Goal: Register for event/course

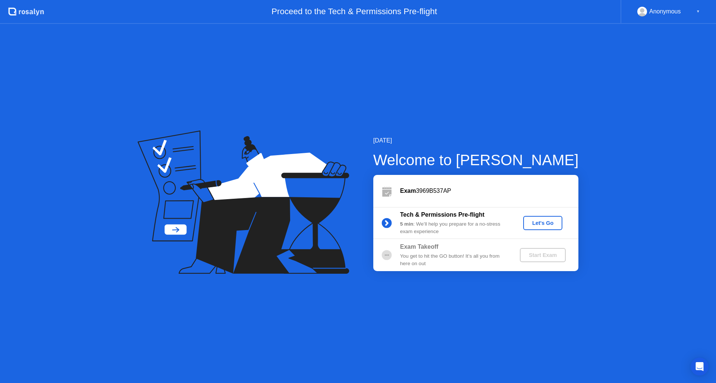
click at [550, 223] on div "Let's Go" at bounding box center [542, 223] width 33 height 6
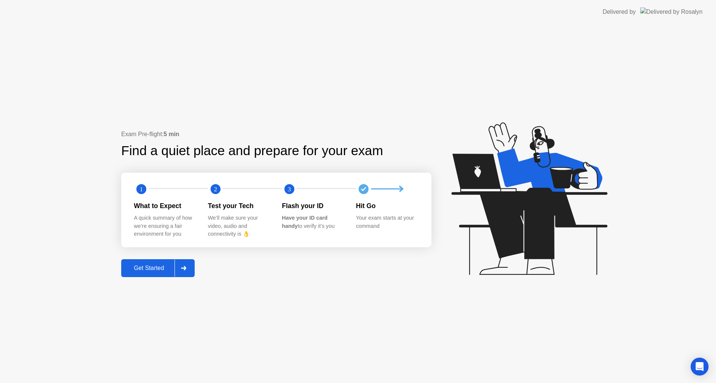
click at [155, 271] on div "Get Started" at bounding box center [148, 268] width 51 height 7
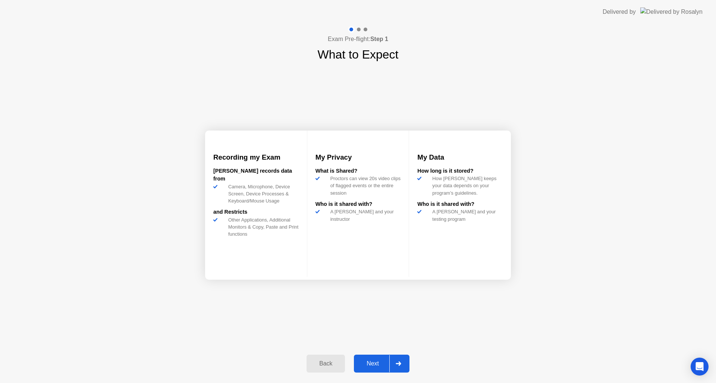
click at [379, 366] on div "Next" at bounding box center [372, 363] width 33 height 7
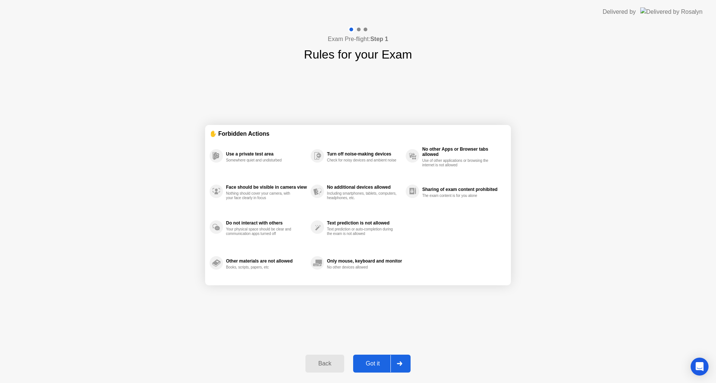
click at [376, 365] on div "Got it" at bounding box center [372, 363] width 35 height 7
select select "**********"
select select "*******"
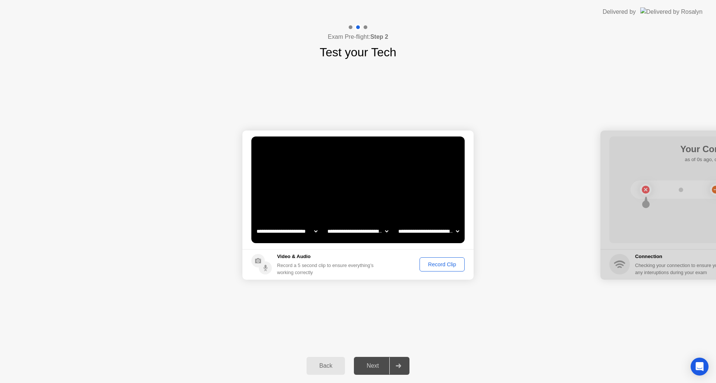
drag, startPoint x: 665, startPoint y: 139, endPoint x: 607, endPoint y: 138, distance: 57.4
click at [607, 138] on div at bounding box center [715, 205] width 231 height 149
click at [447, 265] on div "Record Clip" at bounding box center [442, 264] width 40 height 6
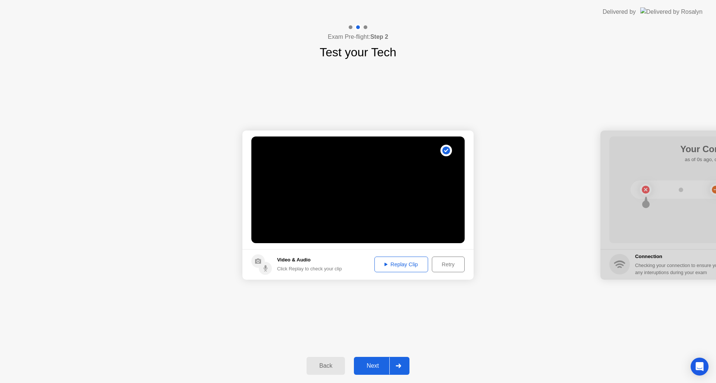
click at [406, 265] on div "Replay Clip" at bounding box center [401, 264] width 48 height 6
click at [442, 265] on div "Retry" at bounding box center [448, 264] width 28 height 6
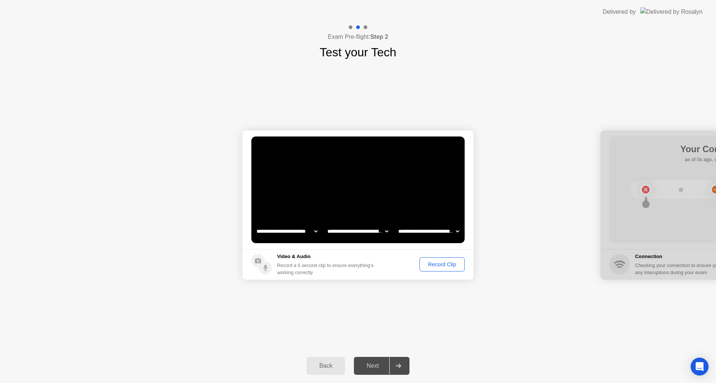
click at [437, 263] on div "Record Clip" at bounding box center [442, 264] width 40 height 6
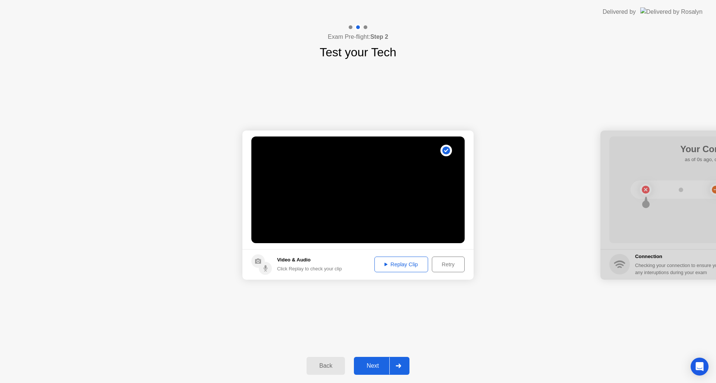
click at [410, 264] on div "Replay Clip" at bounding box center [401, 264] width 48 height 6
click at [384, 366] on div "Next" at bounding box center [372, 365] width 33 height 7
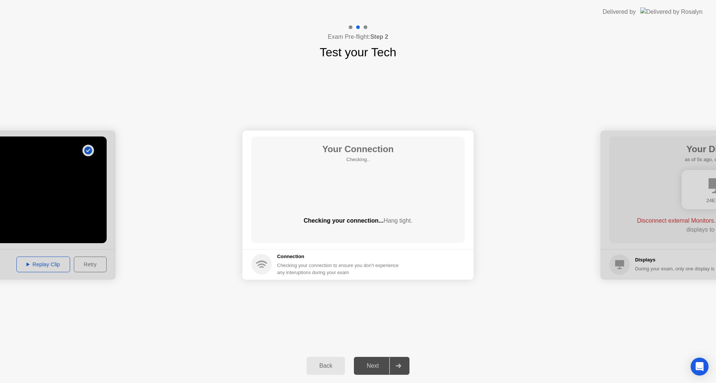
drag, startPoint x: 656, startPoint y: 197, endPoint x: 583, endPoint y: 199, distance: 73.1
click at [375, 369] on div "Next" at bounding box center [372, 365] width 33 height 7
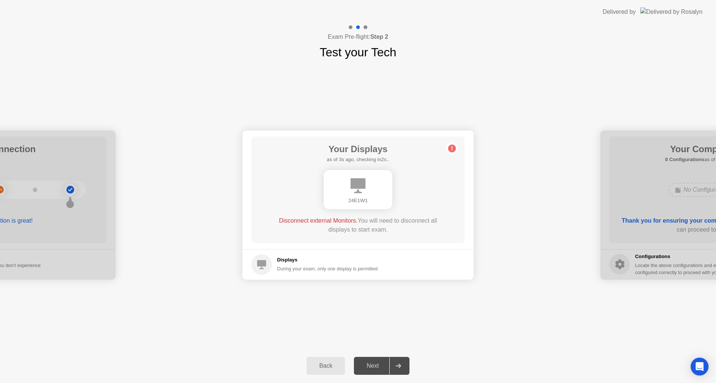
click at [374, 365] on div "Next" at bounding box center [372, 365] width 33 height 7
click at [379, 369] on div "Next" at bounding box center [372, 365] width 33 height 7
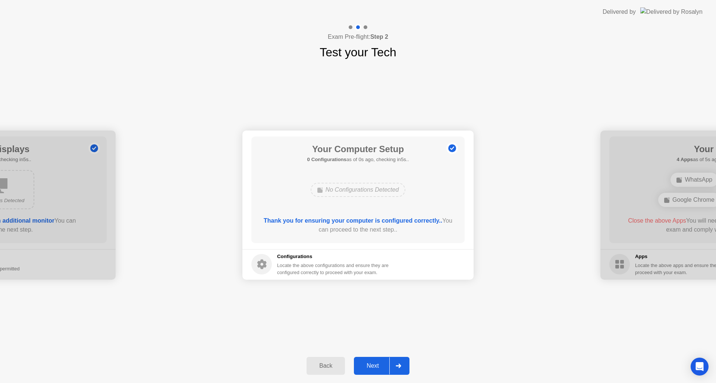
click at [381, 368] on div "Next" at bounding box center [372, 365] width 33 height 7
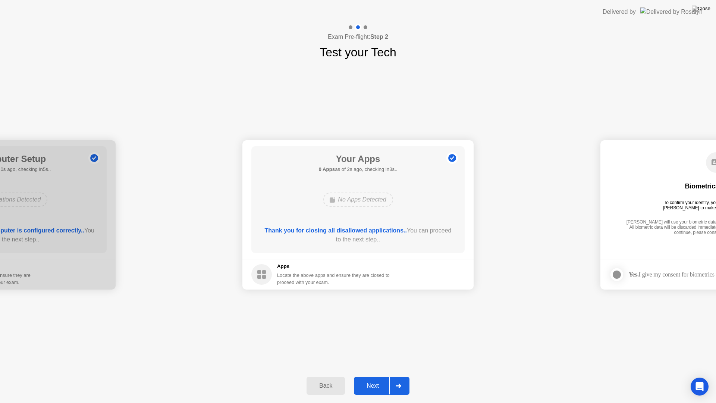
click at [382, 380] on button "Next" at bounding box center [382, 386] width 56 height 18
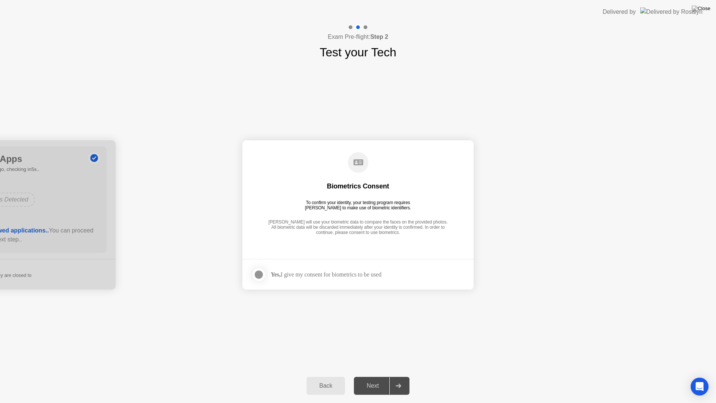
click at [260, 273] on div at bounding box center [258, 274] width 9 height 9
click at [383, 383] on div "Next" at bounding box center [372, 385] width 33 height 7
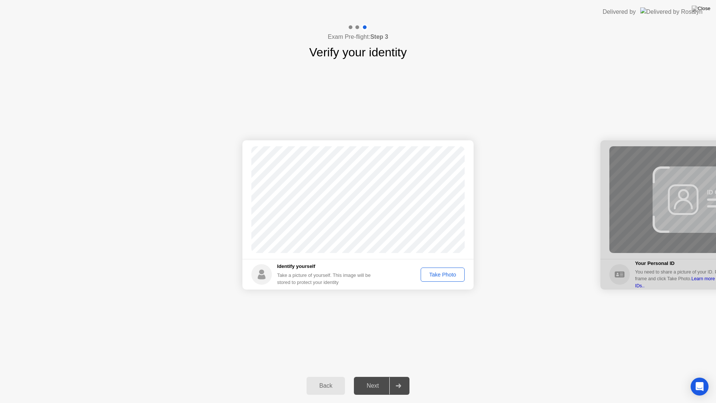
click at [448, 276] on div "Take Photo" at bounding box center [442, 275] width 39 height 6
click at [440, 277] on div "Retake" at bounding box center [447, 275] width 29 height 6
click at [439, 277] on div "Take Photo" at bounding box center [442, 275] width 39 height 6
click at [447, 277] on div "Retake" at bounding box center [447, 275] width 29 height 6
click at [445, 272] on div "Take Photo" at bounding box center [442, 275] width 39 height 6
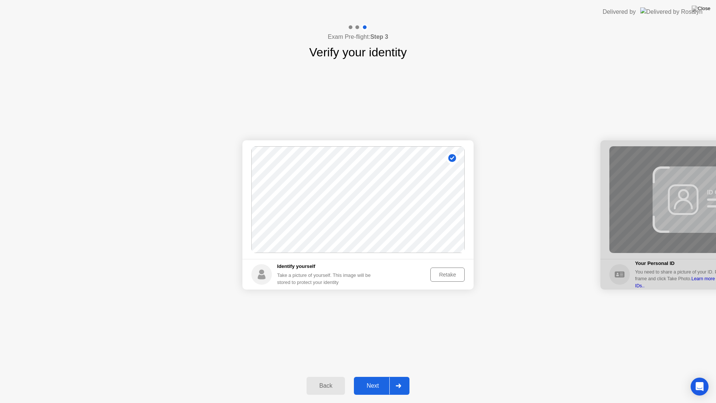
click at [377, 383] on div "Next" at bounding box center [372, 385] width 33 height 7
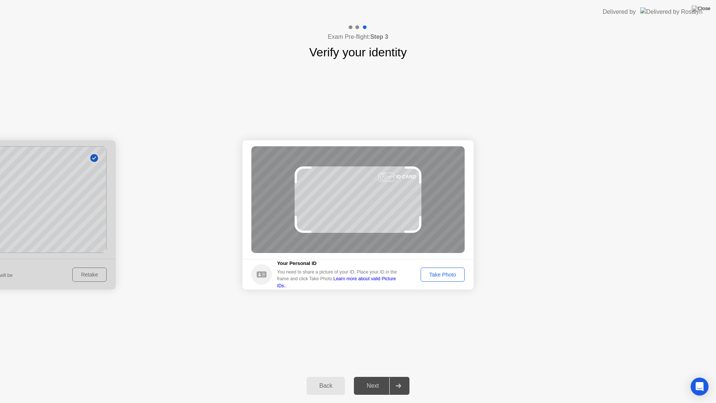
click at [439, 273] on div "Take Photo" at bounding box center [442, 275] width 39 height 6
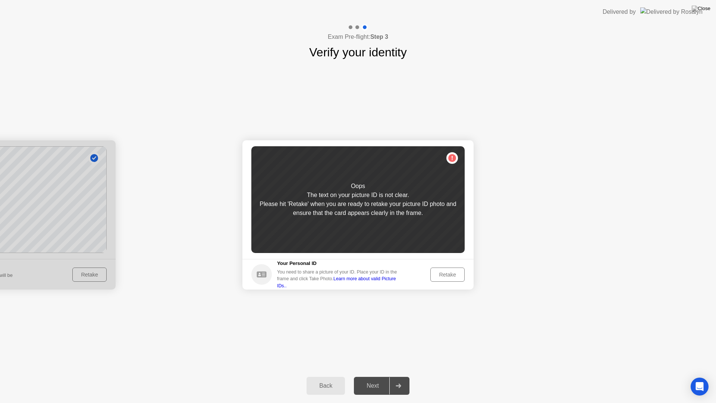
click at [442, 275] on div "Retake" at bounding box center [447, 275] width 29 height 6
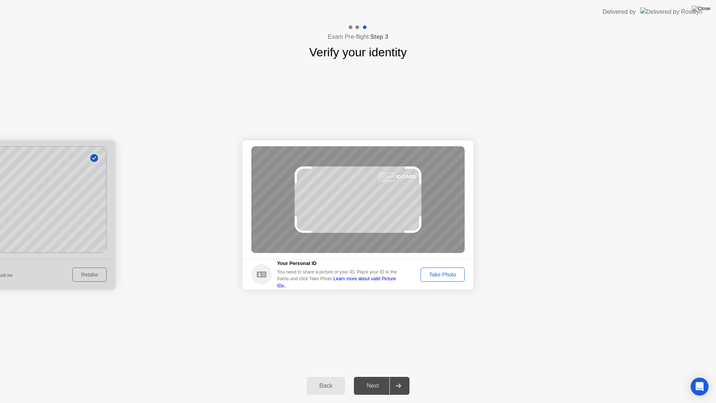
click at [449, 275] on div "Take Photo" at bounding box center [442, 275] width 39 height 6
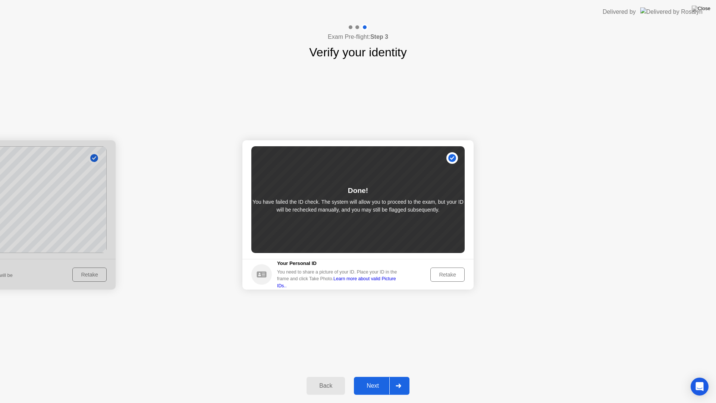
click at [451, 276] on div "Retake" at bounding box center [447, 275] width 29 height 6
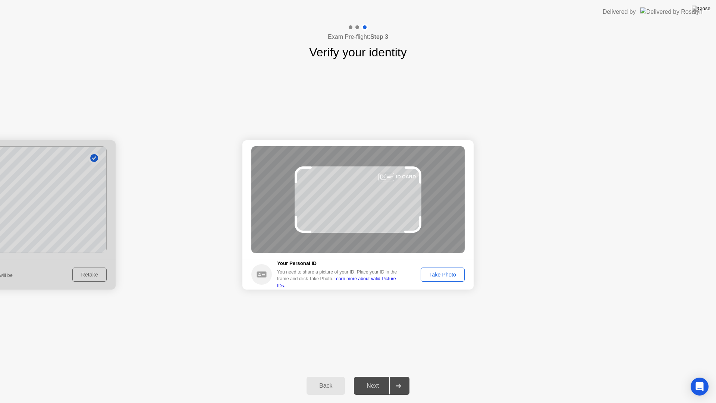
click at [450, 272] on div "Take Photo" at bounding box center [442, 275] width 39 height 6
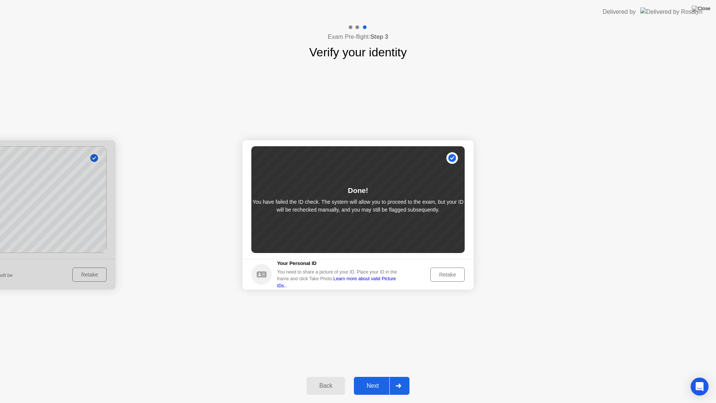
click at [380, 383] on div "Next" at bounding box center [372, 385] width 33 height 7
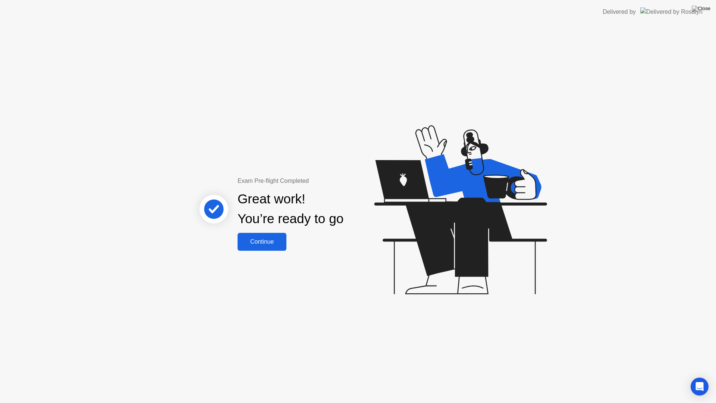
click at [276, 245] on div "Continue" at bounding box center [262, 241] width 44 height 7
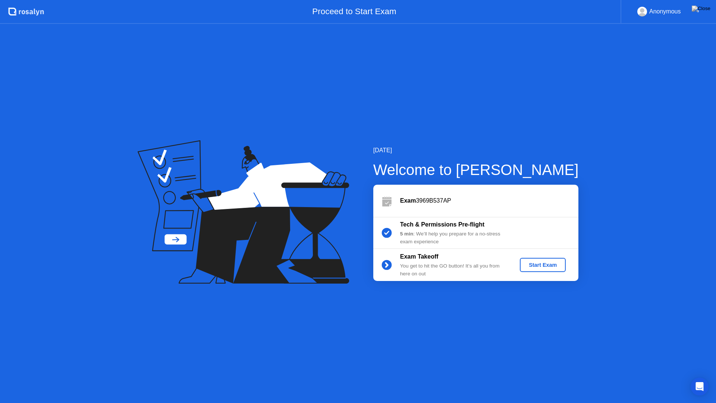
click at [543, 264] on div "Start Exam" at bounding box center [543, 265] width 40 height 6
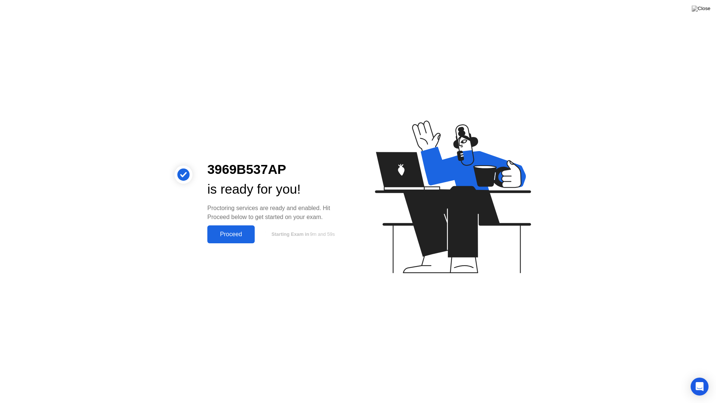
click at [251, 235] on div "Proceed" at bounding box center [231, 234] width 43 height 7
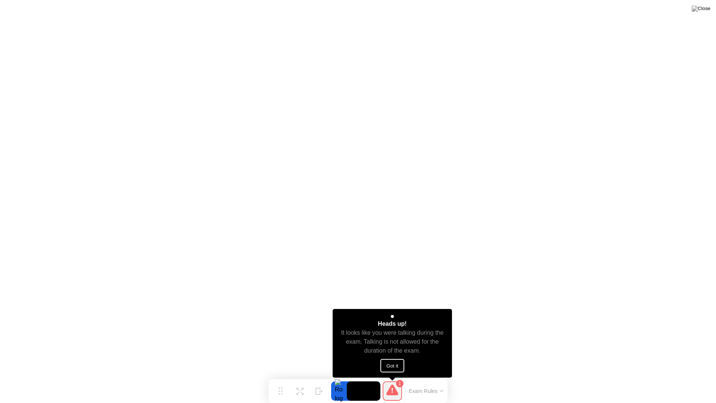
click at [393, 371] on button "Got it" at bounding box center [392, 365] width 24 height 13
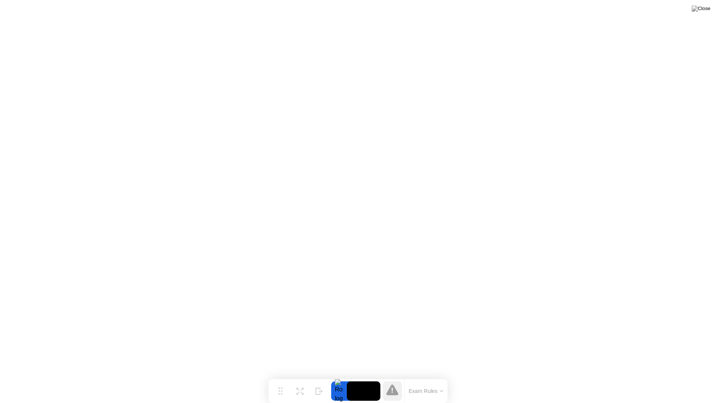
click at [443, 383] on button "Exam Rules" at bounding box center [427, 390] width 40 height 7
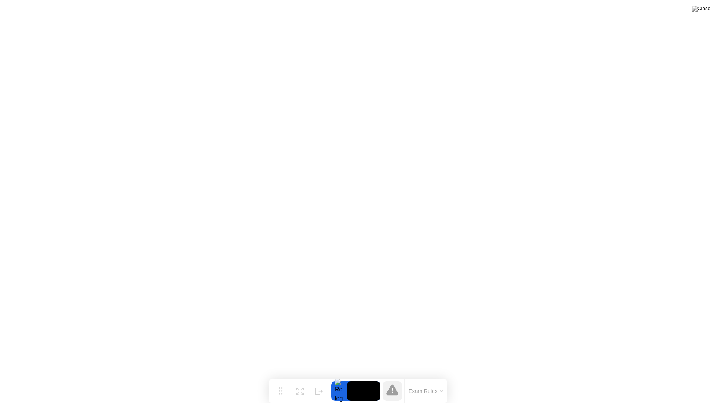
click at [440, 383] on icon at bounding box center [442, 391] width 4 height 2
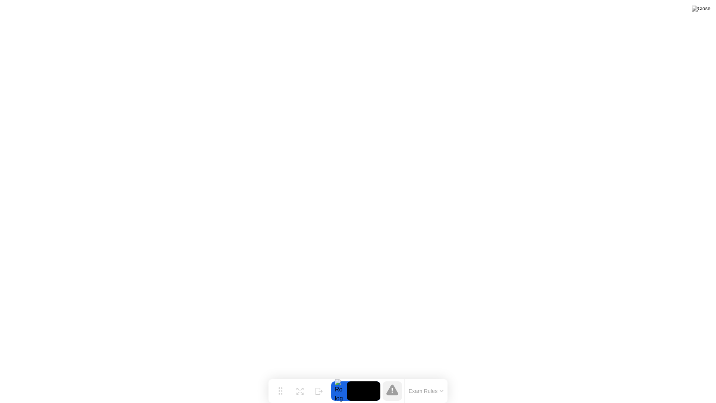
click at [438, 383] on button "Exam Rules" at bounding box center [427, 390] width 40 height 7
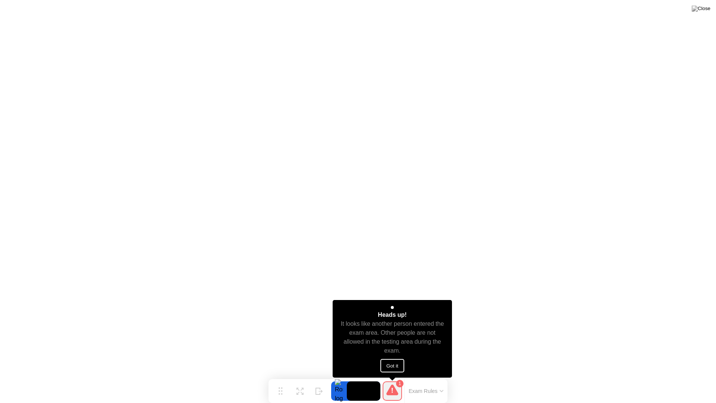
click at [398, 361] on button "Got it" at bounding box center [392, 365] width 24 height 13
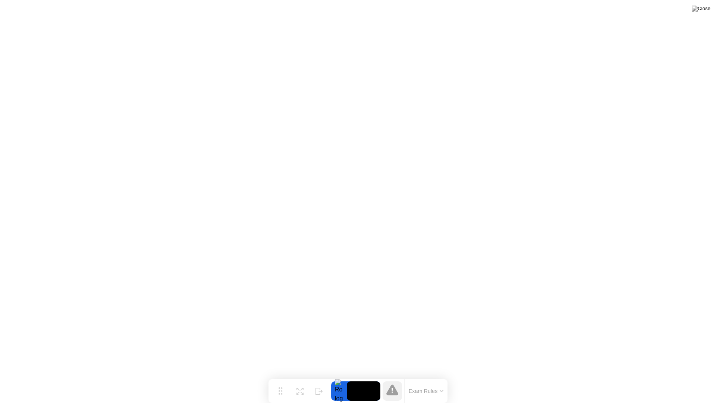
click at [427, 383] on div "Exam Rules" at bounding box center [425, 391] width 43 height 24
click at [429, 383] on button "Exam Rules" at bounding box center [427, 390] width 40 height 7
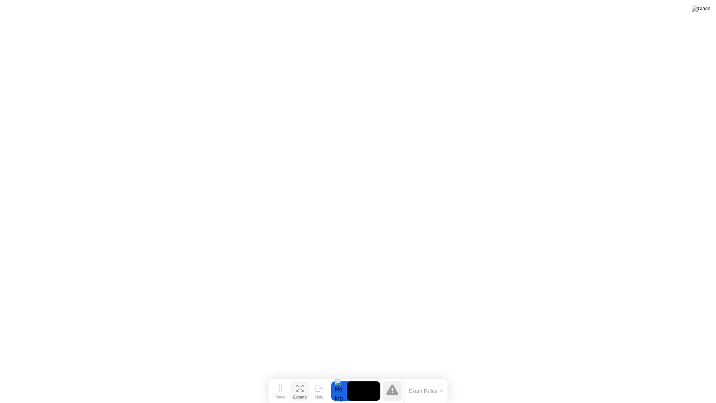
click at [302, 383] on icon at bounding box center [302, 390] width 3 height 3
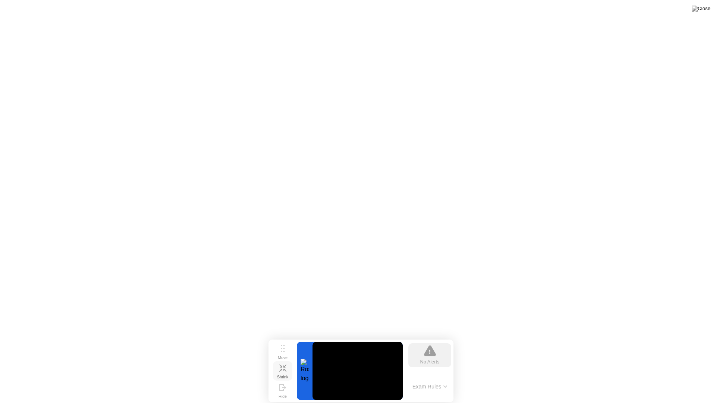
click at [428, 354] on icon at bounding box center [430, 350] width 12 height 11
click at [281, 355] on div "Move" at bounding box center [283, 357] width 10 height 4
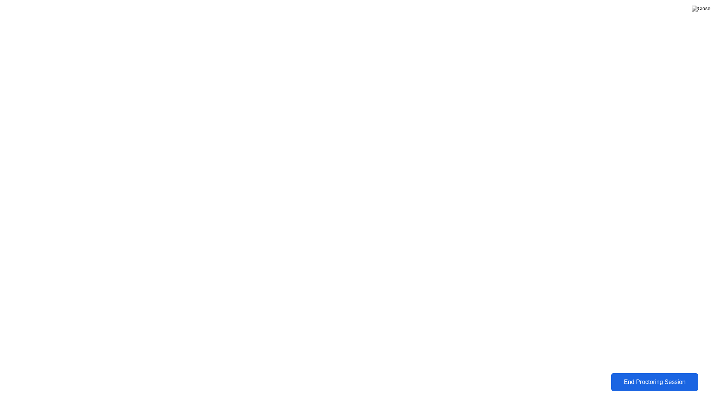
click at [655, 382] on div "End Proctoring Session" at bounding box center [654, 382] width 82 height 7
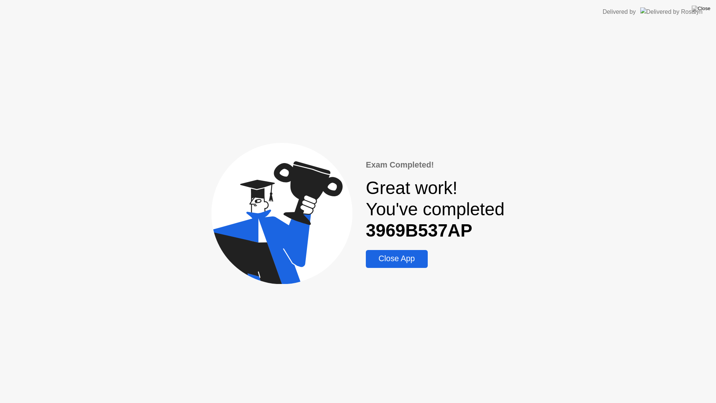
click at [405, 258] on div "Close App" at bounding box center [396, 258] width 57 height 9
